Goal: Register for event/course

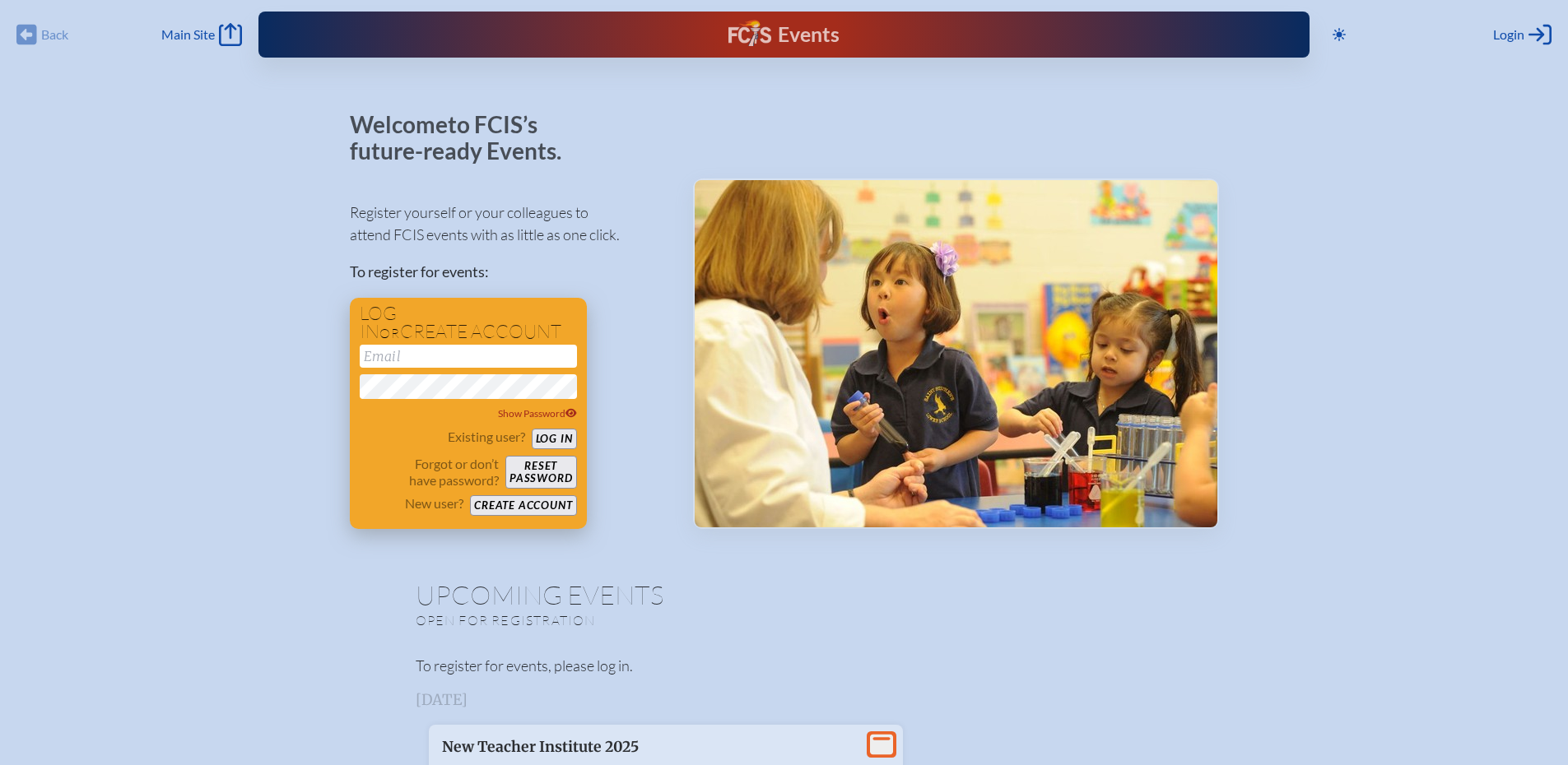
type input "[EMAIL_ADDRESS][DOMAIN_NAME]"
click at [549, 438] on button "Log in" at bounding box center [554, 439] width 45 height 21
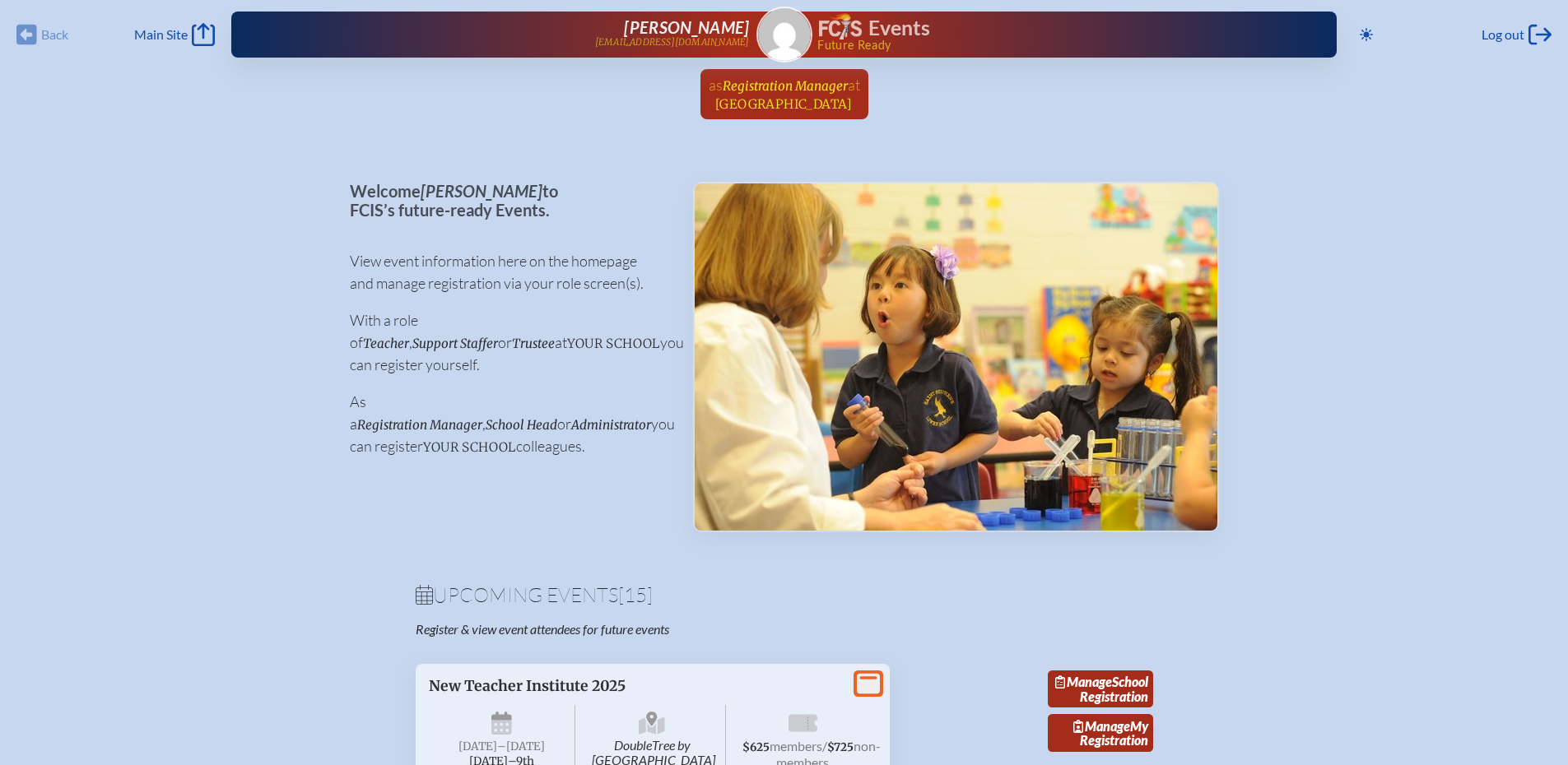
click at [774, 105] on span "[GEOGRAPHIC_DATA]" at bounding box center [783, 104] width 138 height 16
click at [774, 105] on ul "as Registration Manager at [GEOGRAPHIC_DATA] since [DATE]" at bounding box center [784, 99] width 1568 height 60
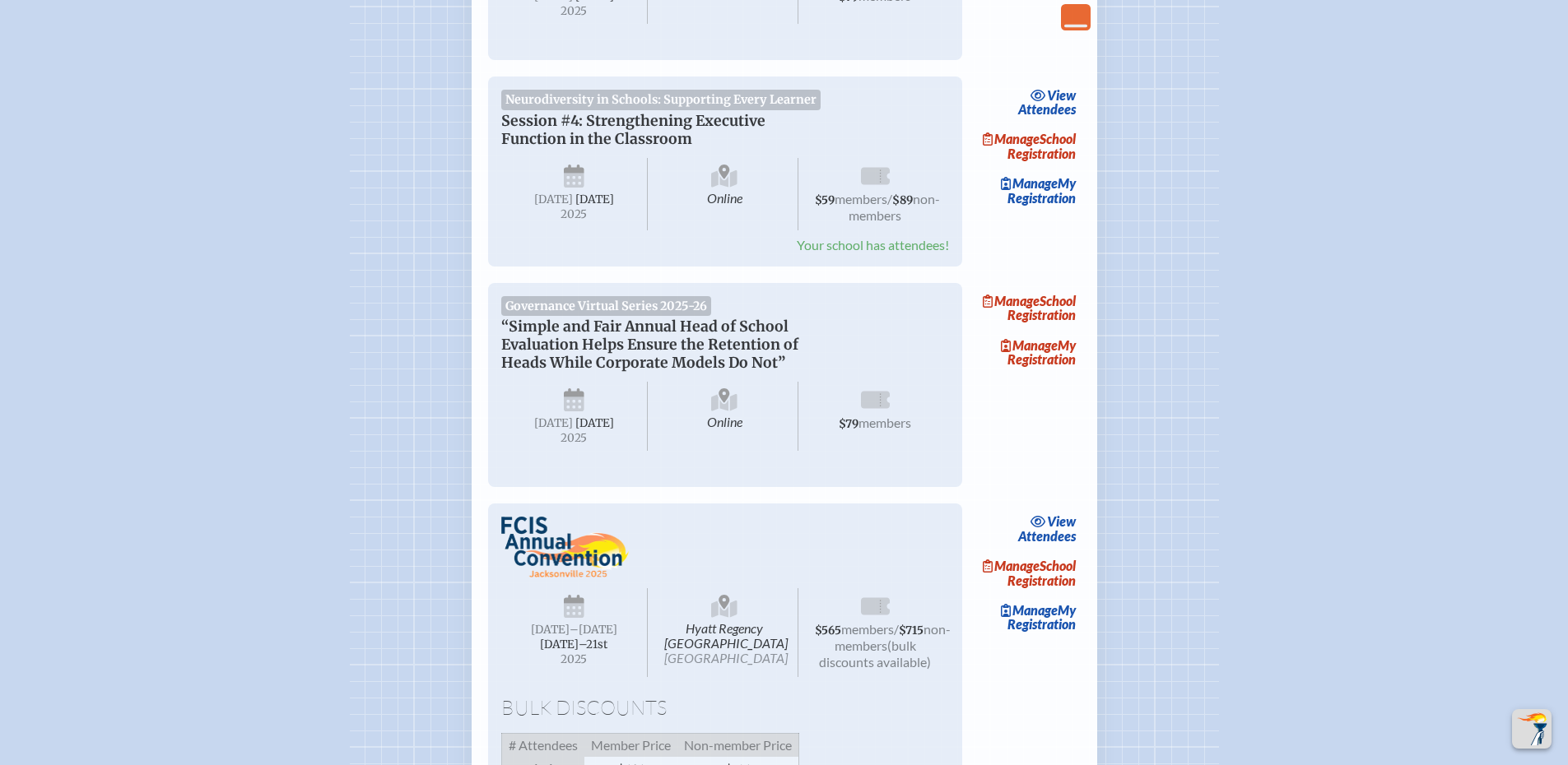
scroll to position [2633, 0]
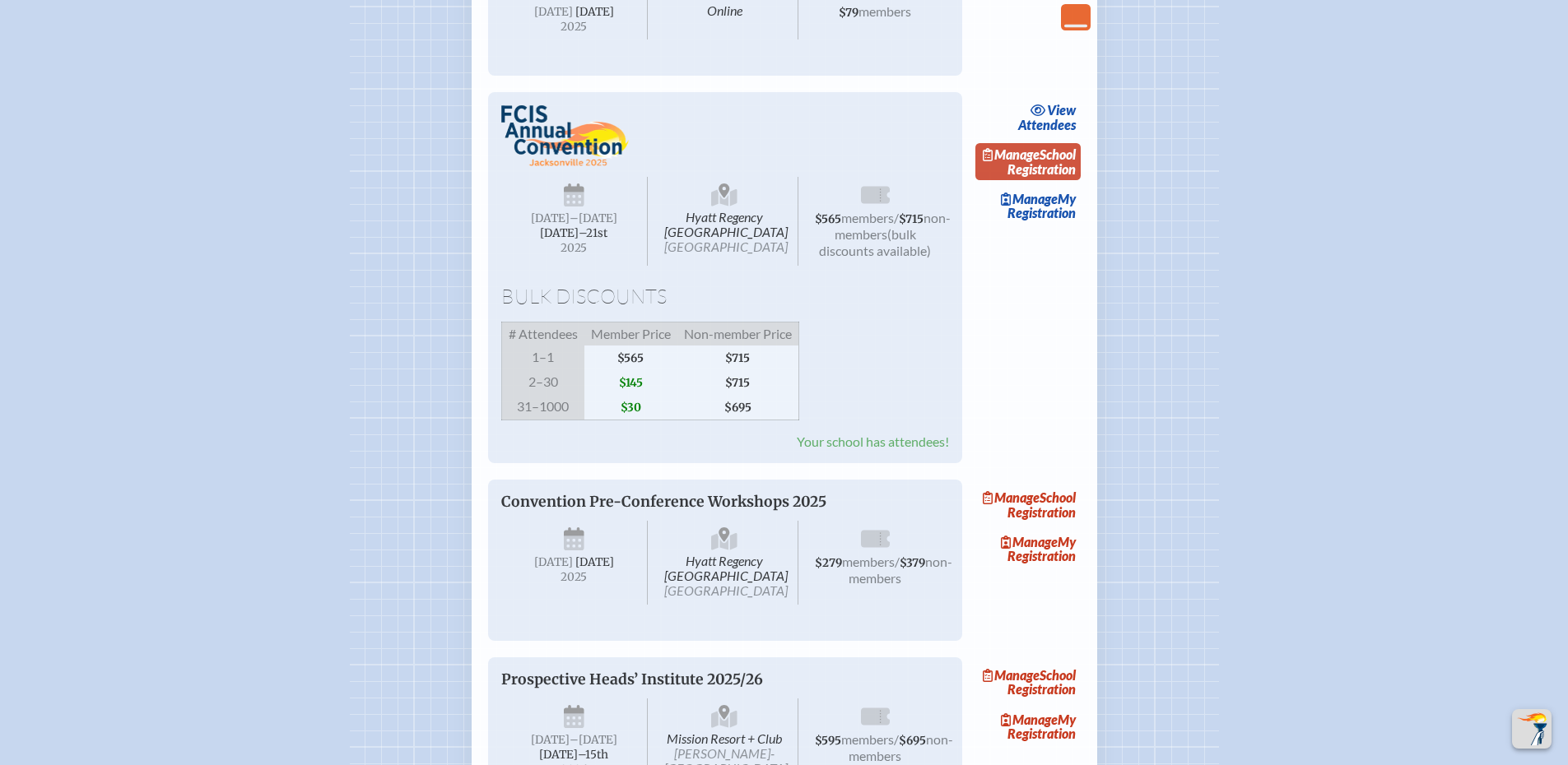
click at [1059, 181] on link "Manage School Registration" at bounding box center [1028, 162] width 106 height 38
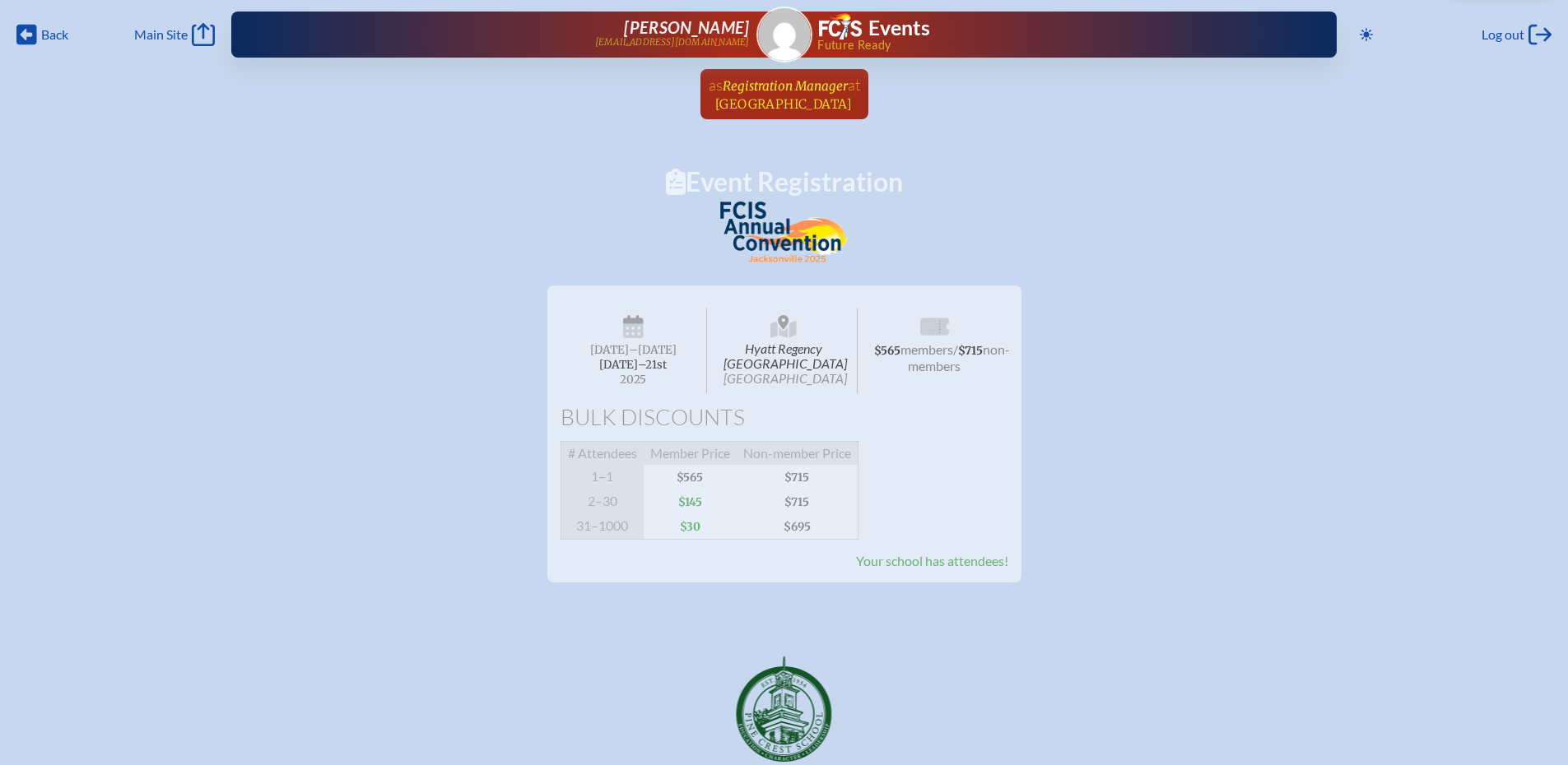
click at [792, 112] on link "as Registration Manager at [GEOGRAPHIC_DATA] since [DATE]" at bounding box center [784, 94] width 164 height 50
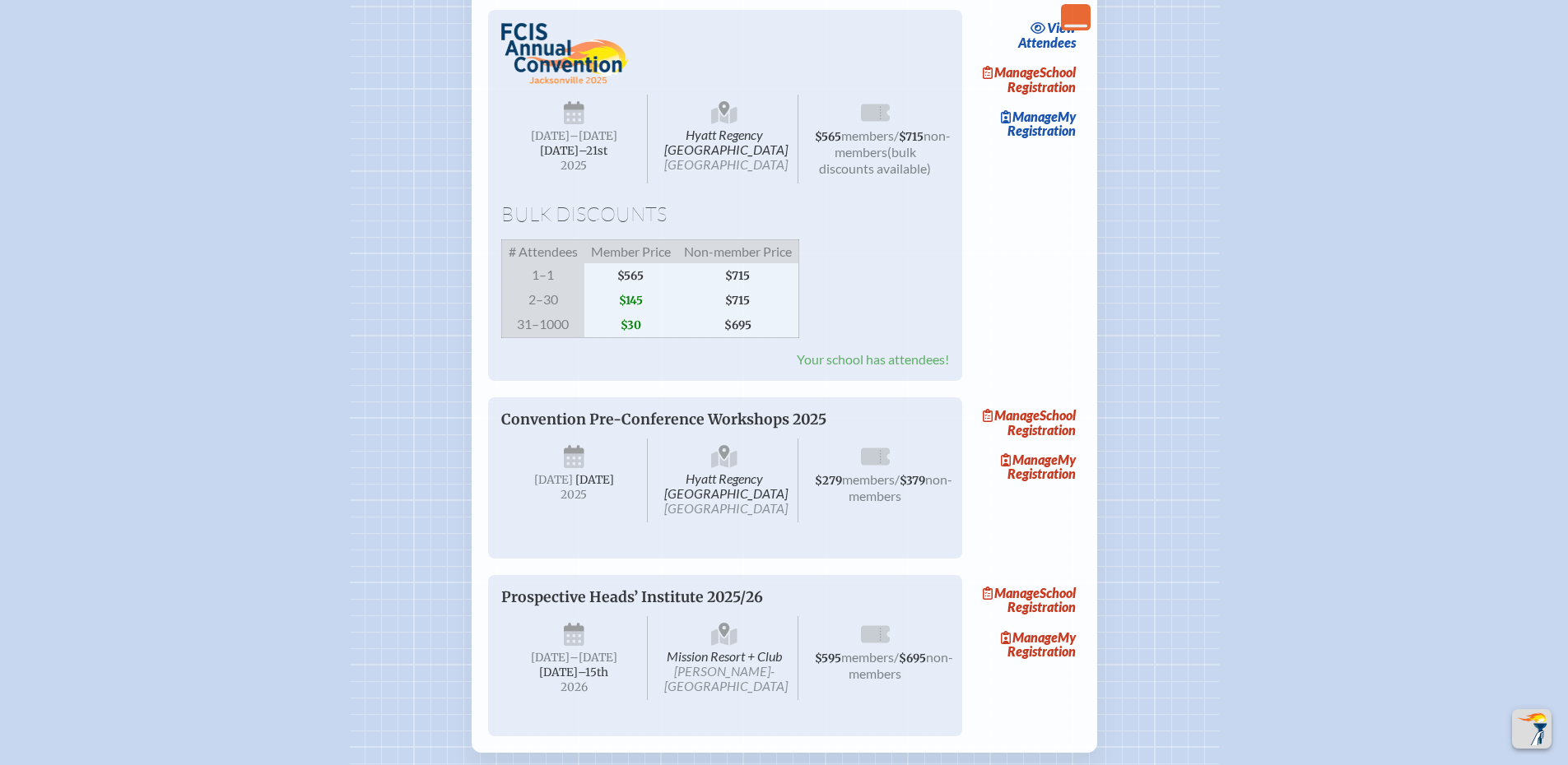
scroll to position [2798, 0]
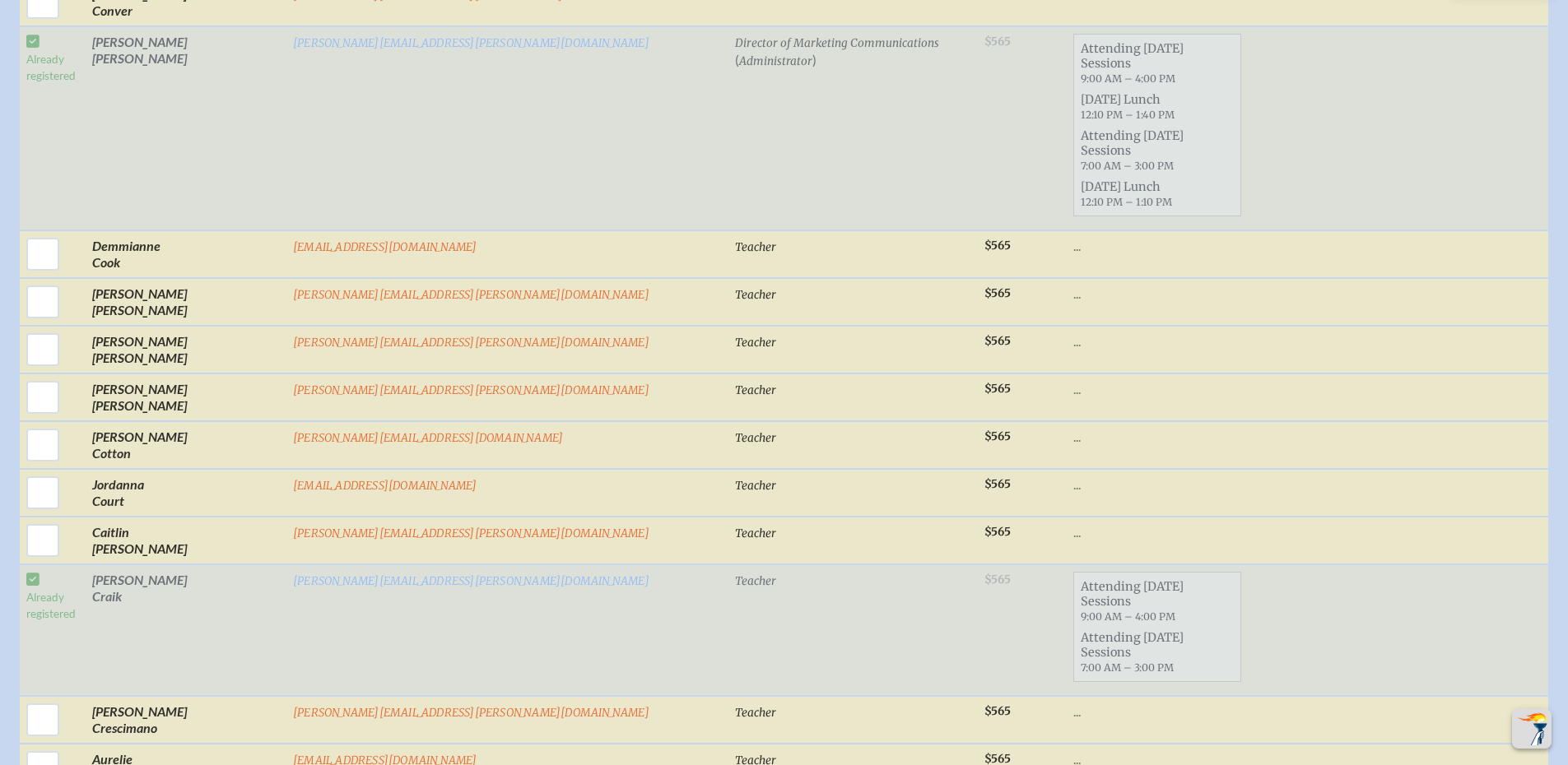
scroll to position [3834, 0]
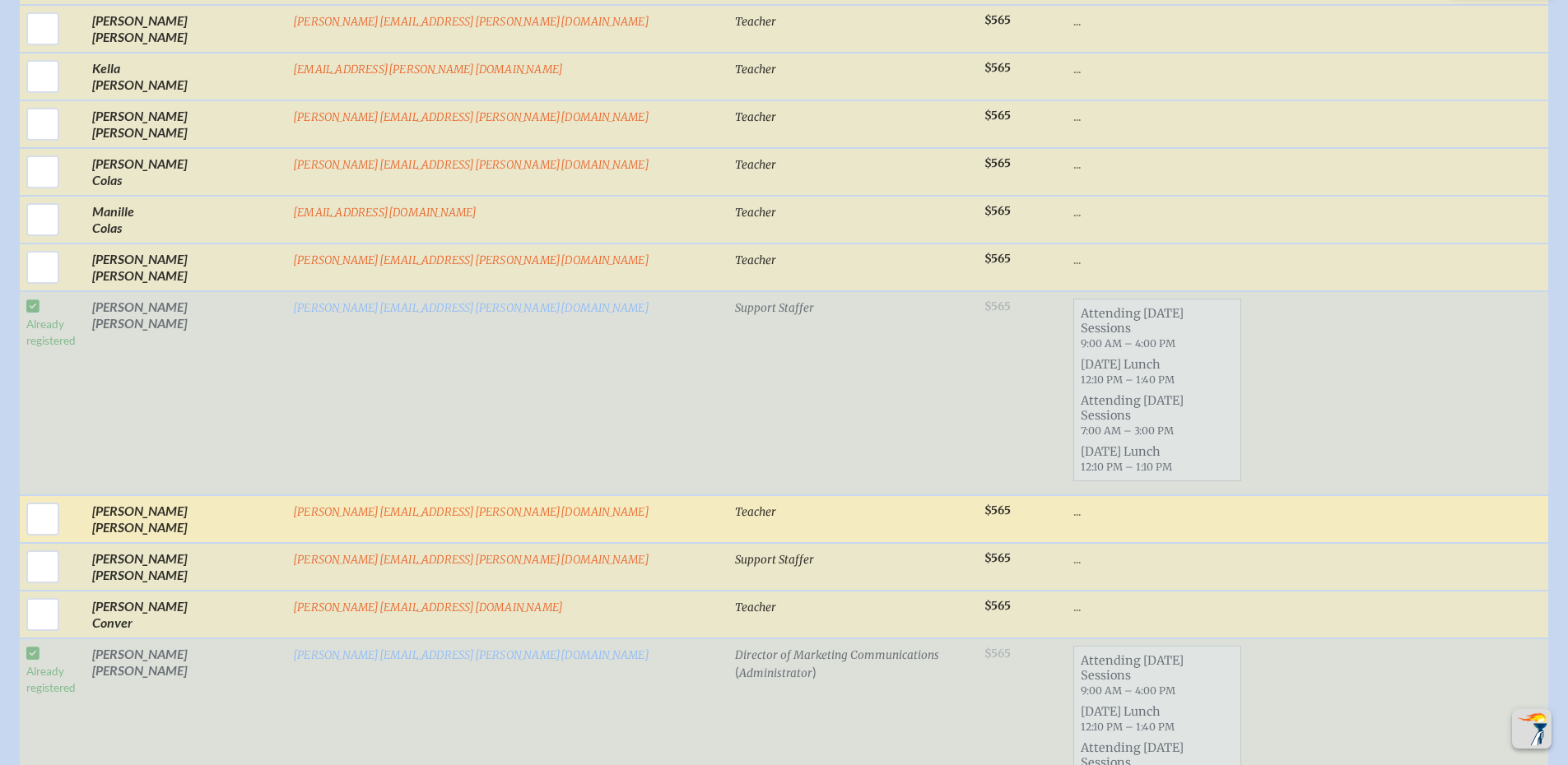
click at [63, 546] on input "checkbox" at bounding box center [43, 567] width 42 height 42
checkbox input "true"
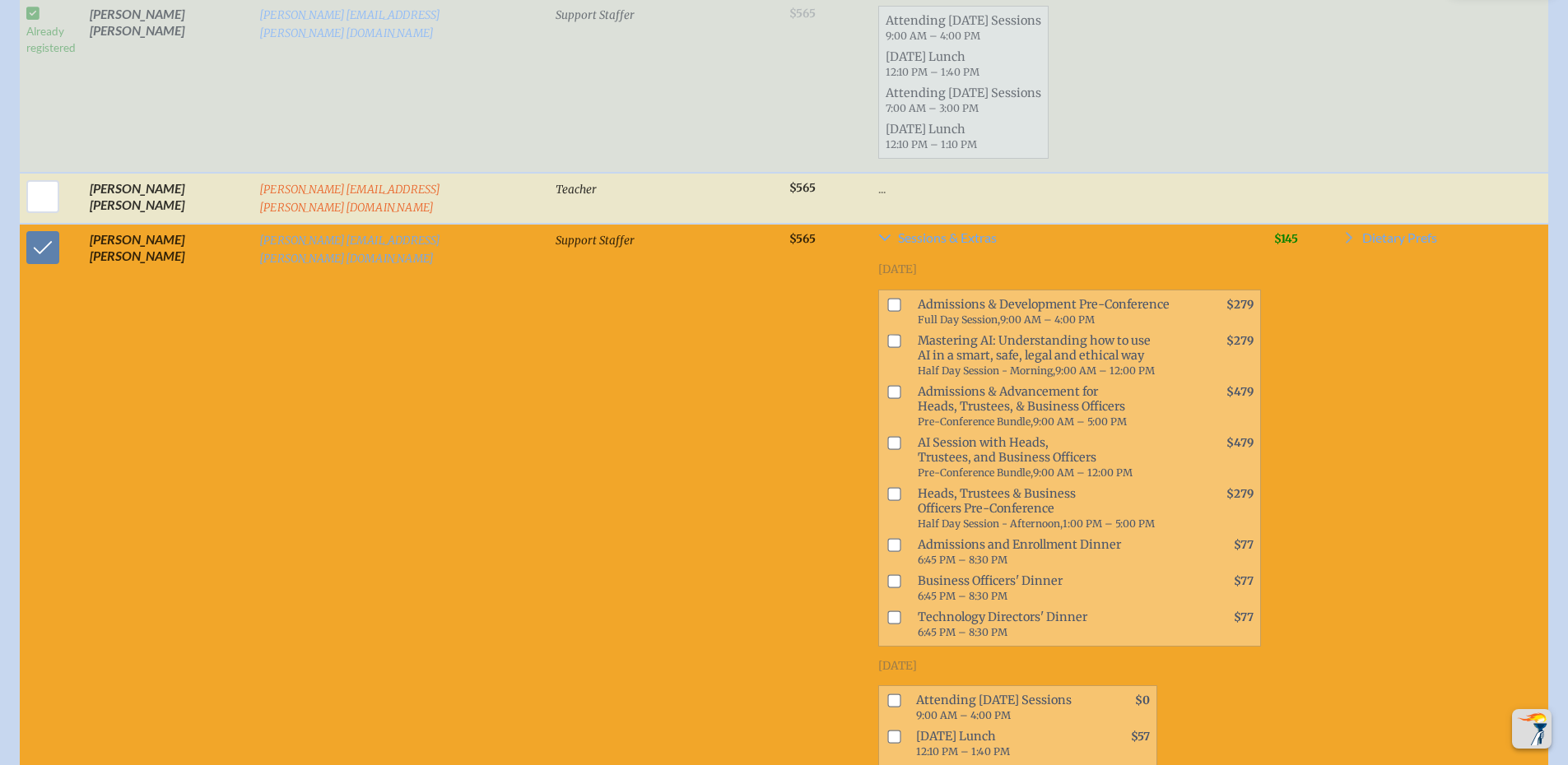
scroll to position [4347, 0]
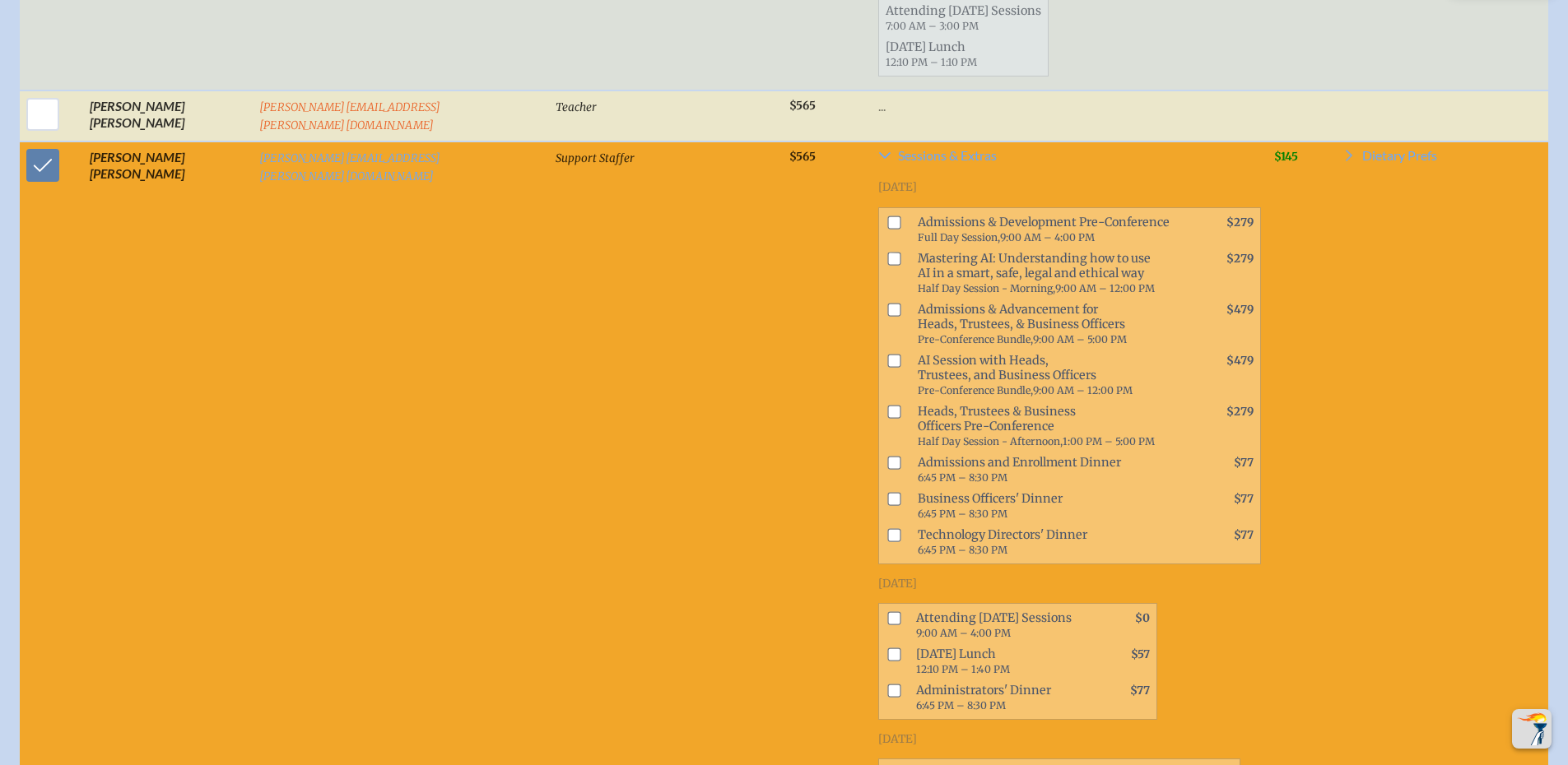
click at [888, 613] on input "checkbox" at bounding box center [894, 619] width 13 height 13
checkbox input "true"
click at [888, 648] on input "checkbox" at bounding box center [894, 654] width 13 height 13
checkbox input "true"
click at [888, 768] on input "checkbox" at bounding box center [894, 774] width 13 height 13
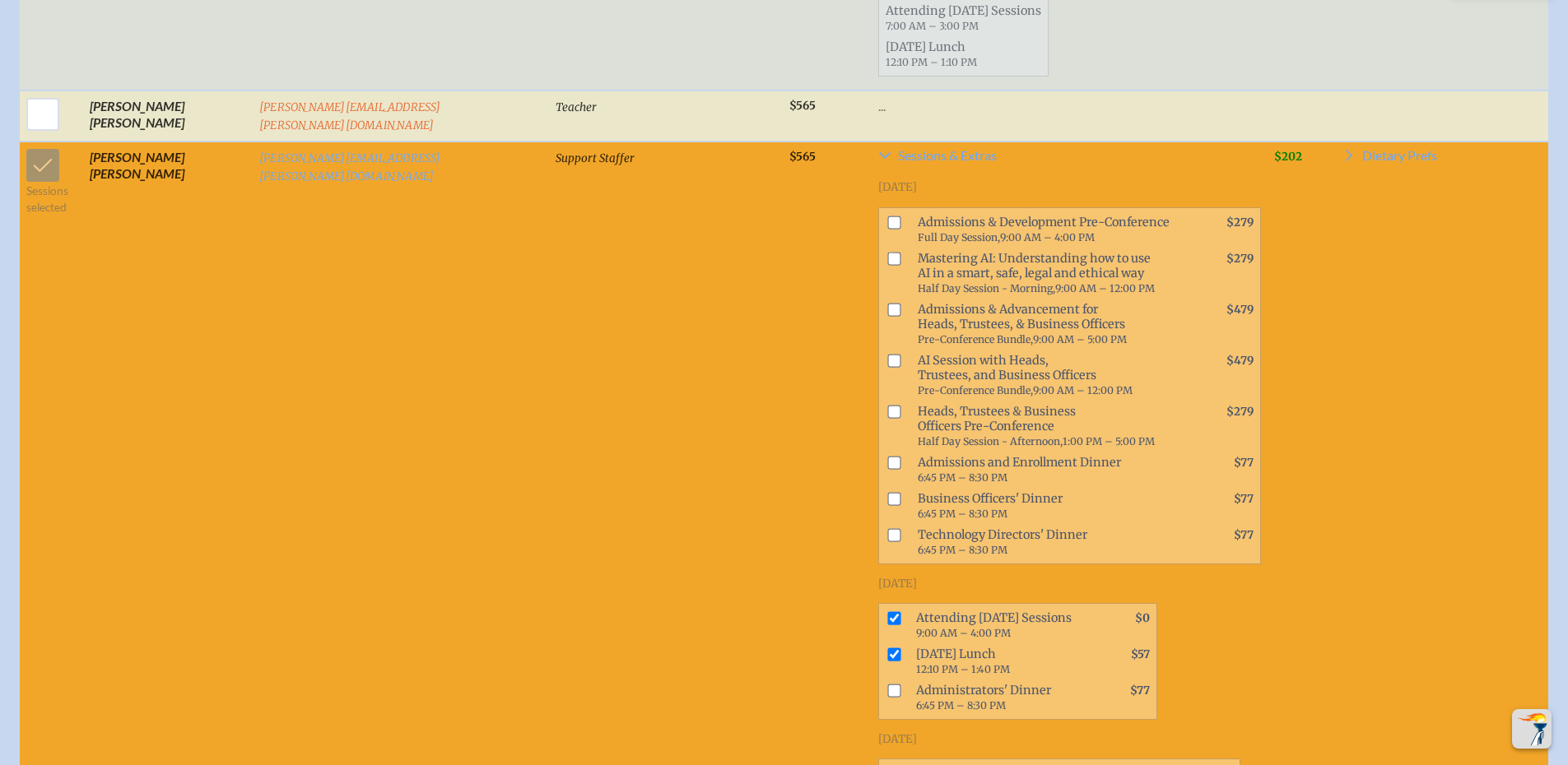
checkbox input "true"
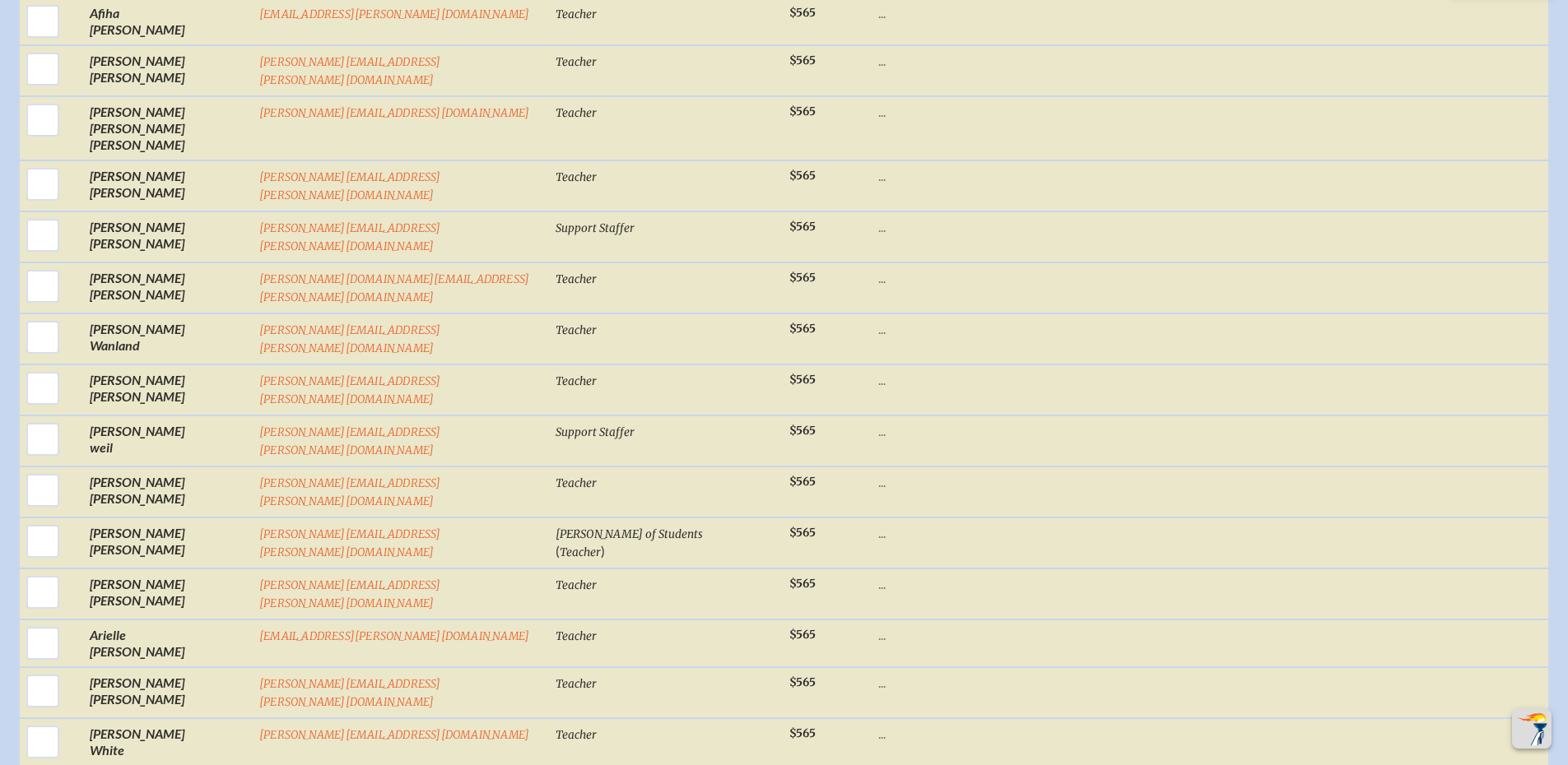
scroll to position [24398, 0]
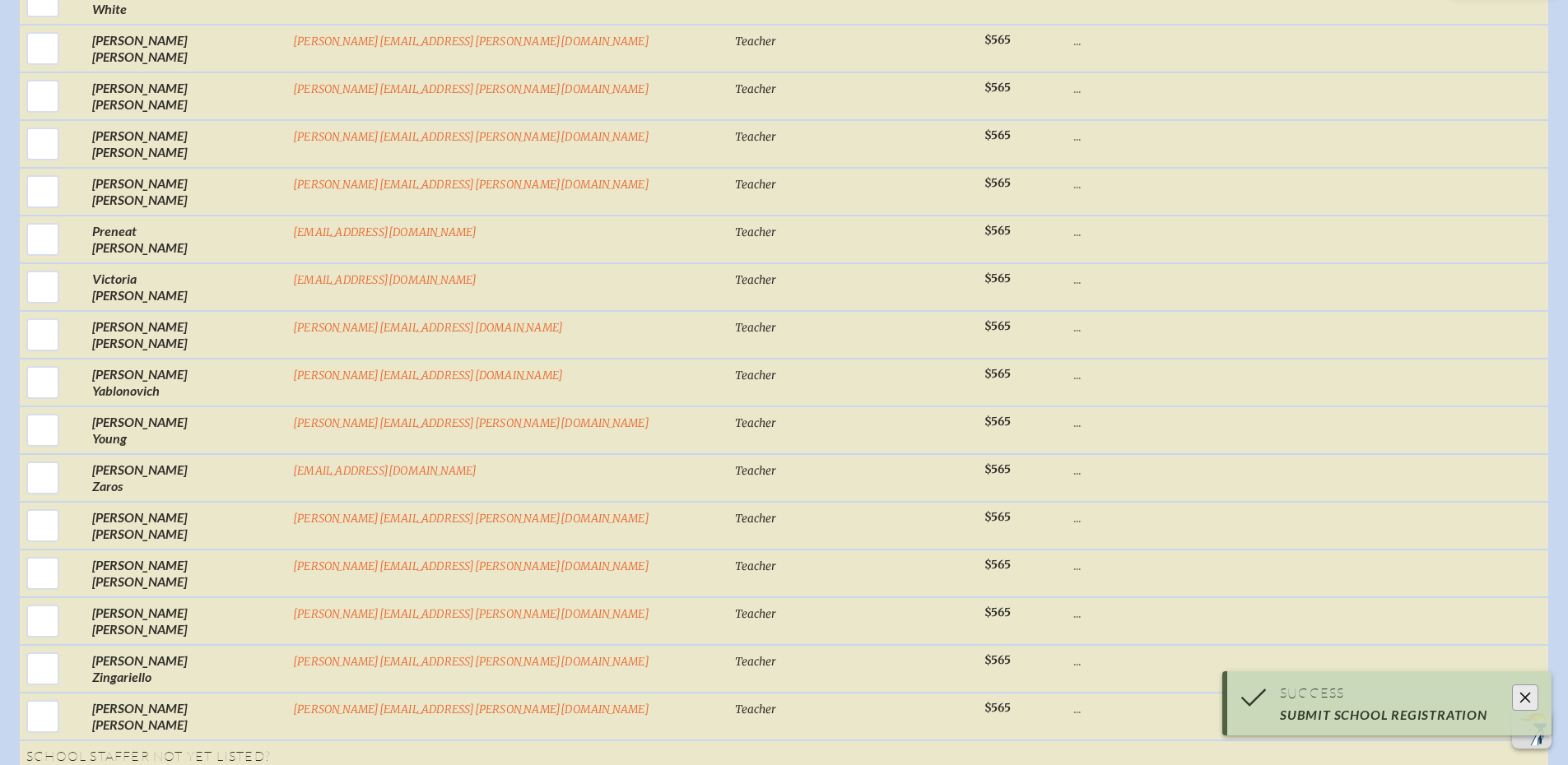
scroll to position [23797, 0]
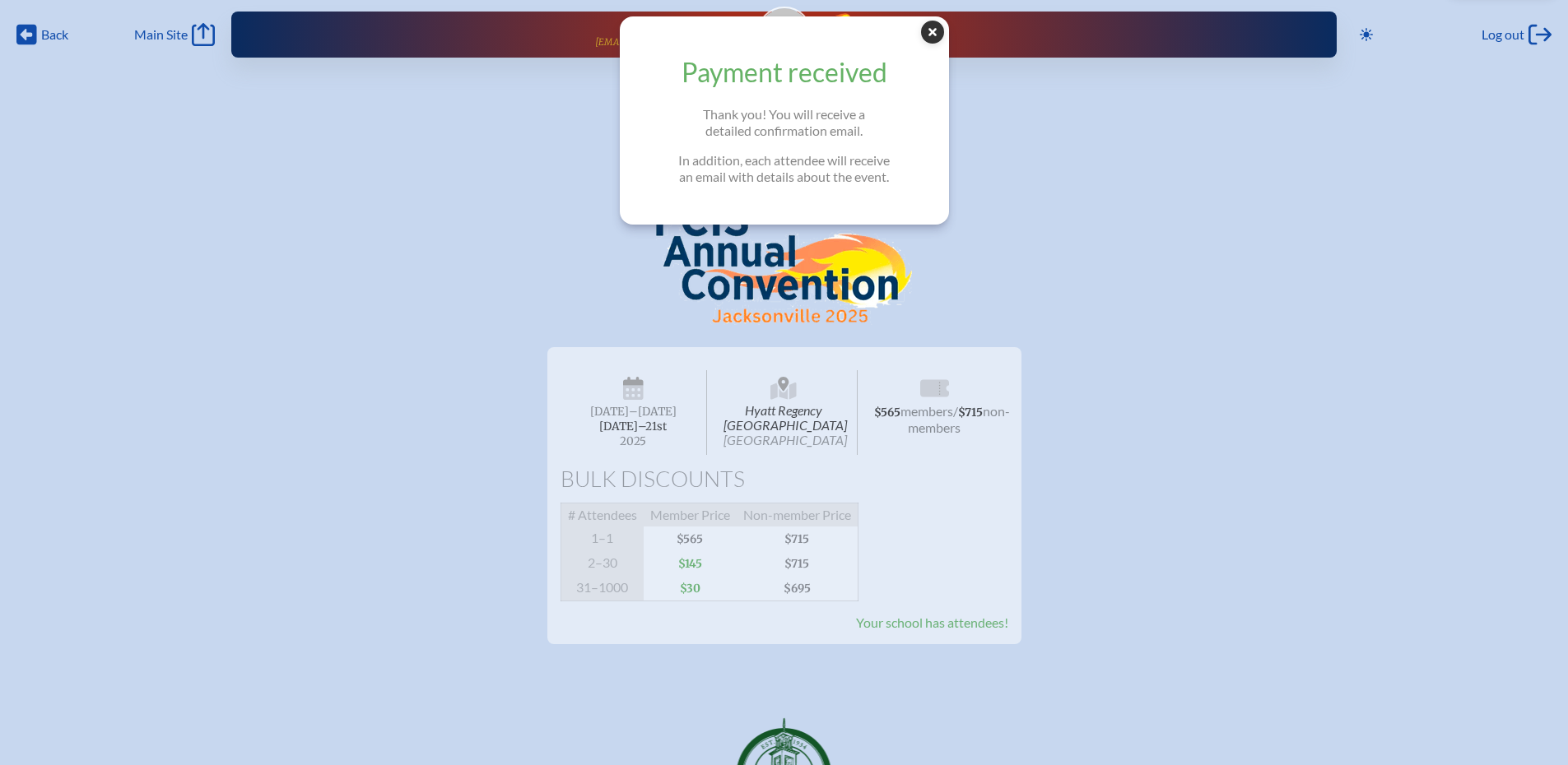
click at [936, 30] on icon "Close Popup" at bounding box center [932, 32] width 23 height 23
